Goal: Information Seeking & Learning: Learn about a topic

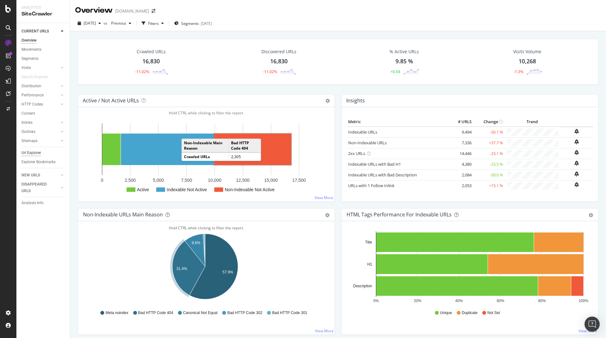
click at [36, 152] on div "Url Explorer" at bounding box center [31, 153] width 20 height 7
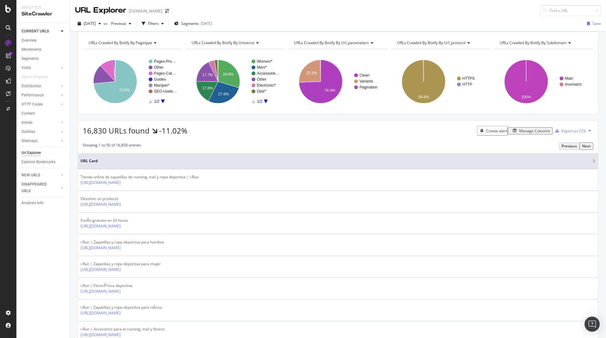
click at [35, 152] on div "Url Explorer" at bounding box center [31, 153] width 20 height 7
click at [159, 24] on div "Filters" at bounding box center [153, 23] width 11 height 5
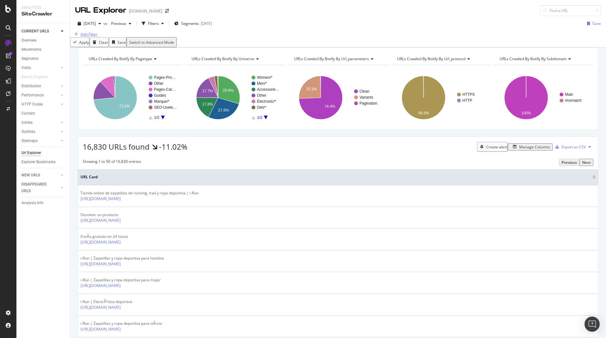
click at [90, 37] on div "Add Filter" at bounding box center [88, 34] width 17 height 5
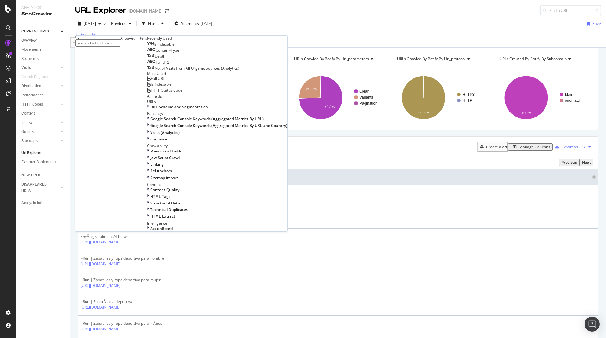
click at [156, 65] on span "Full URL" at bounding box center [163, 62] width 14 height 5
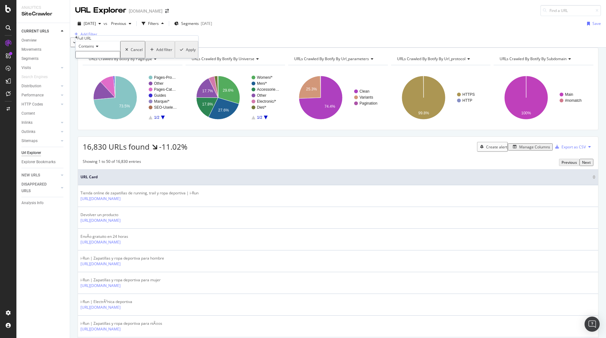
click at [101, 58] on input "text" at bounding box center [97, 54] width 45 height 7
type input "zapatillas"
click at [185, 54] on div "Apply" at bounding box center [190, 51] width 10 height 5
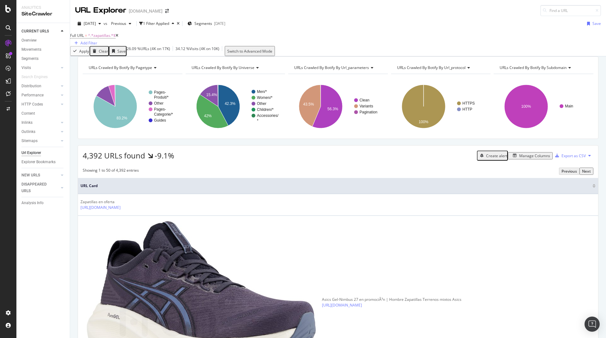
click at [151, 41] on div "Full URL = ^.*zapatillas.*$ Add Filter" at bounding box center [338, 38] width 536 height 15
click at [97, 40] on div "Add Filter" at bounding box center [88, 42] width 17 height 5
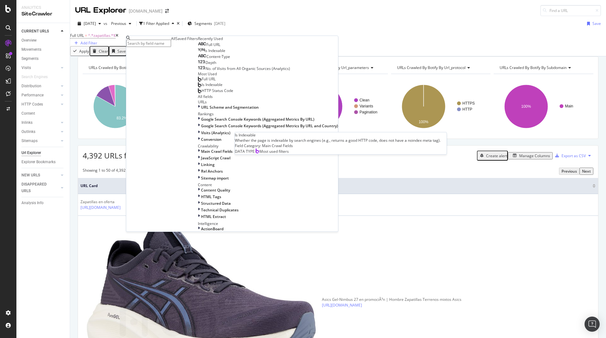
scroll to position [38, 0]
click at [202, 93] on span "HTTP Status Code" at bounding box center [218, 90] width 32 height 5
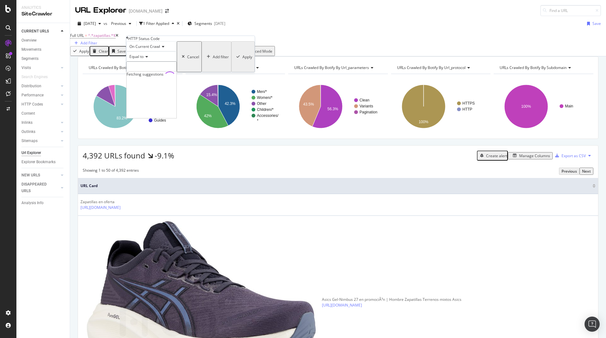
click at [161, 72] on input "number" at bounding box center [151, 67] width 50 height 11
type input "-1"
click at [152, 78] on span "200" at bounding box center [140, 75] width 24 height 5
type input "200"
click at [242, 60] on div "Apply" at bounding box center [247, 56] width 10 height 5
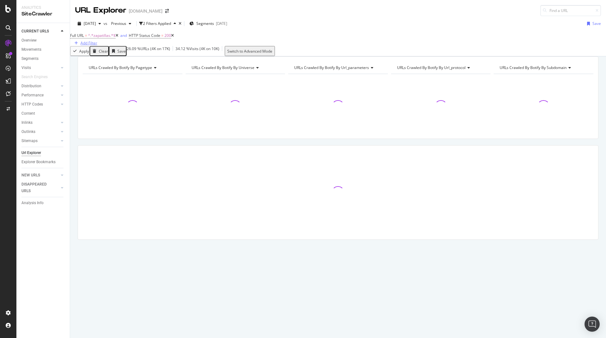
click at [97, 40] on div "Add Filter" at bounding box center [88, 42] width 17 height 5
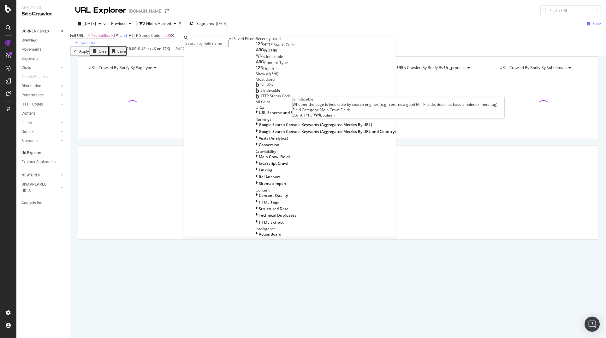
click at [262, 59] on span "Is Indexable" at bounding box center [272, 56] width 21 height 5
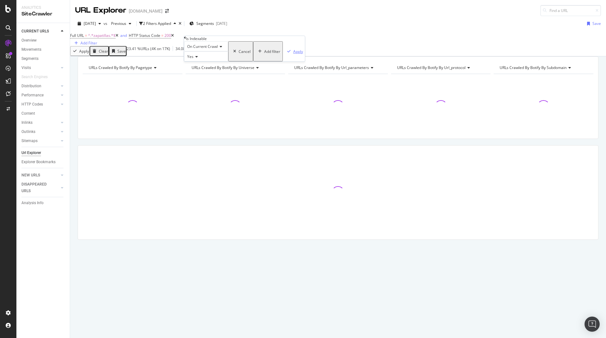
click at [293, 54] on div "Apply" at bounding box center [298, 51] width 10 height 5
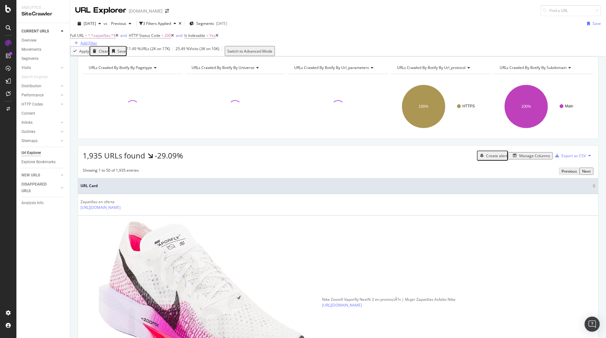
click at [97, 41] on div "Add Filter" at bounding box center [88, 42] width 17 height 5
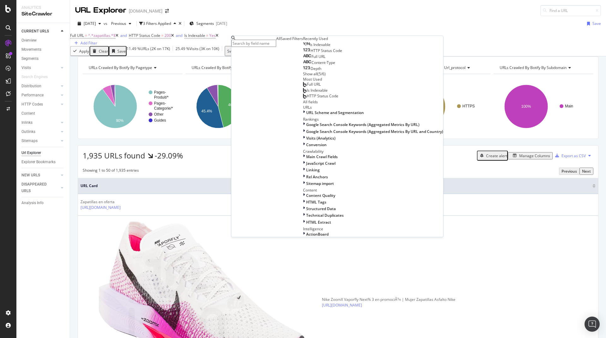
scroll to position [65, 0]
click at [303, 115] on icon at bounding box center [304, 112] width 2 height 5
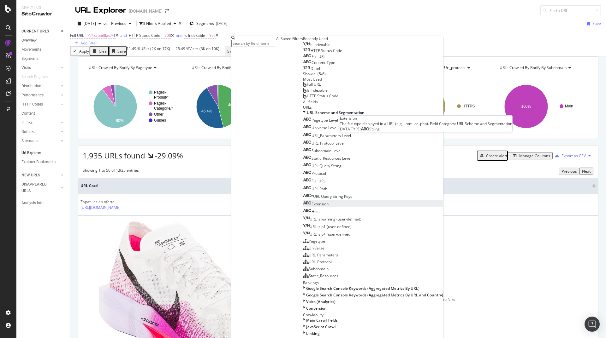
scroll to position [179, 0]
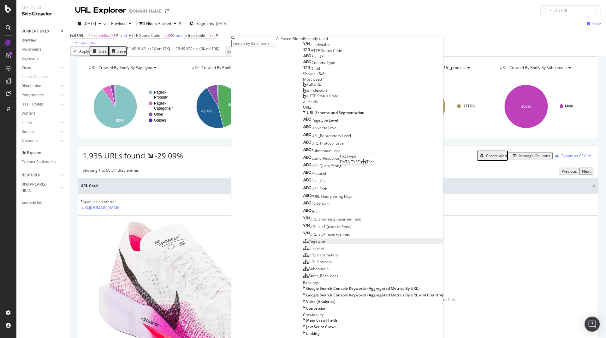
click at [303, 239] on div "Pagetype" at bounding box center [314, 241] width 22 height 5
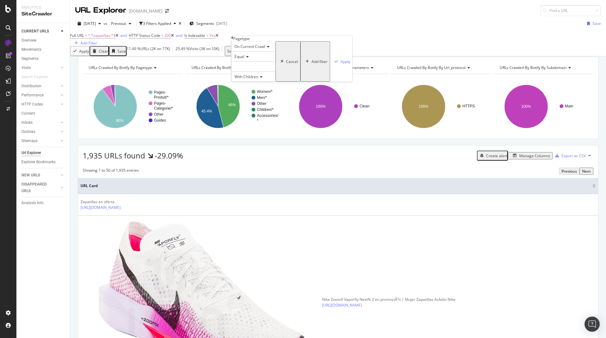
click at [256, 72] on div at bounding box center [253, 67] width 44 height 10
click at [246, 88] on span "Pages-Produit" at bounding box center [239, 83] width 13 height 11
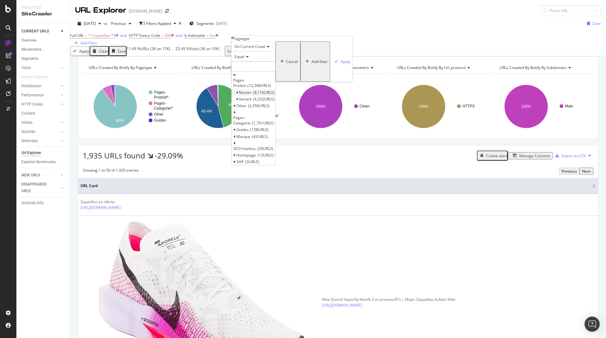
click at [271, 95] on span "8,116 URLS" at bounding box center [263, 92] width 21 height 5
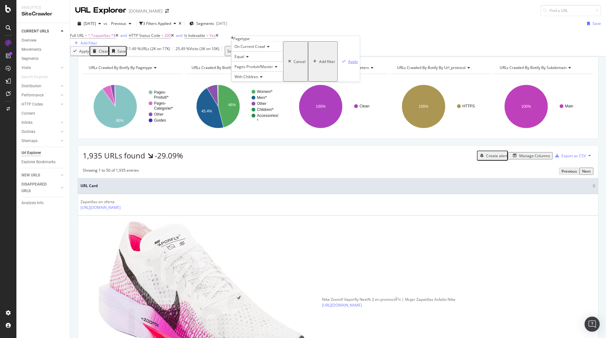
click at [348, 64] on div "Apply" at bounding box center [353, 61] width 10 height 5
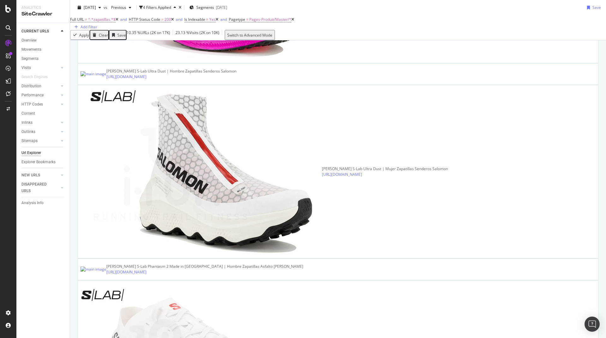
scroll to position [379, 0]
